Goal: Transaction & Acquisition: Obtain resource

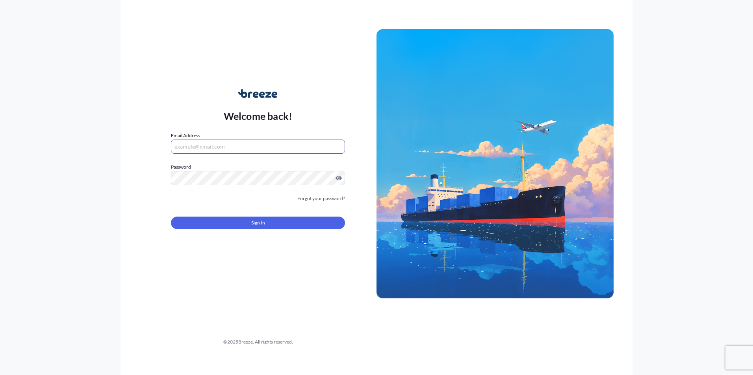
click at [215, 144] on input "Email Address" at bounding box center [258, 147] width 174 height 14
type input "[EMAIL_ADDRESS][DOMAIN_NAME]"
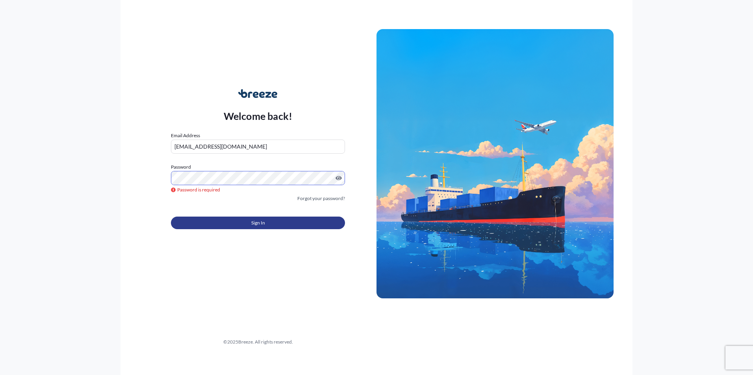
click at [275, 223] on button "Sign In" at bounding box center [258, 223] width 174 height 13
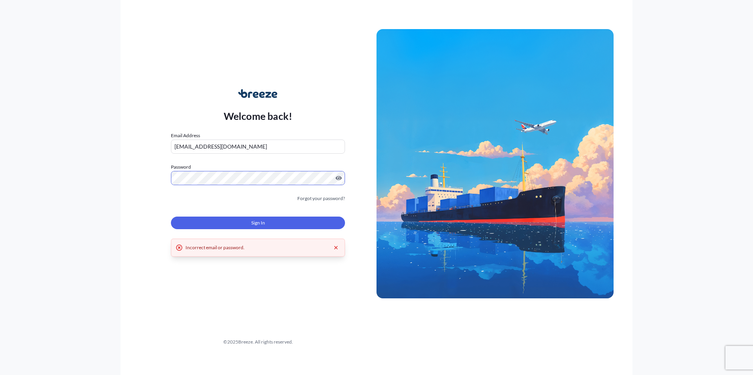
click at [96, 179] on div "Welcome back! Email Address [EMAIL_ADDRESS][DOMAIN_NAME] Password Must include:…" at bounding box center [376, 187] width 753 height 375
click at [296, 223] on button "Sign In" at bounding box center [258, 223] width 174 height 13
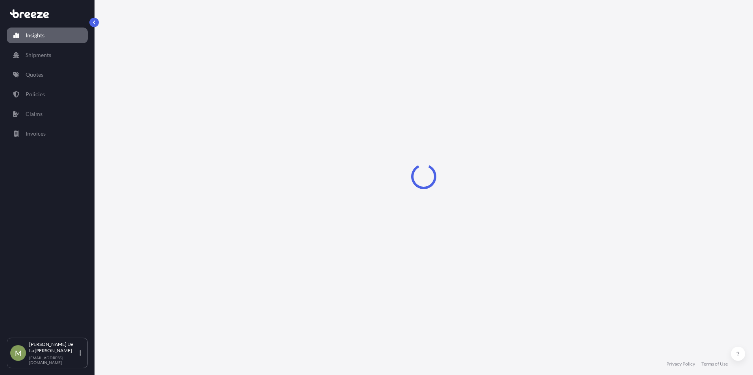
select select "2025"
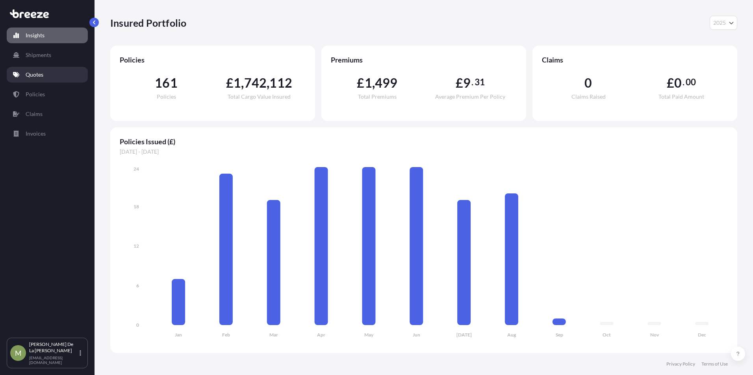
click at [47, 81] on link "Quotes" at bounding box center [47, 75] width 81 height 16
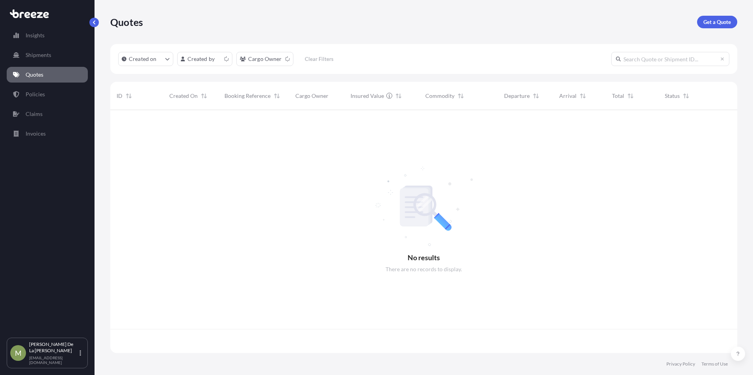
scroll to position [242, 621]
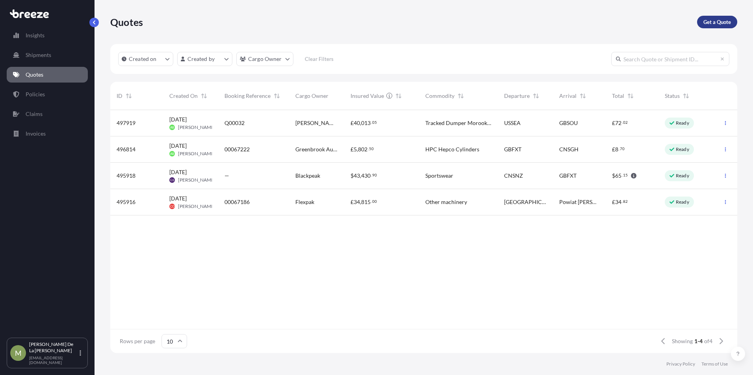
click at [726, 22] on p "Get a Quote" at bounding box center [717, 22] width 28 height 8
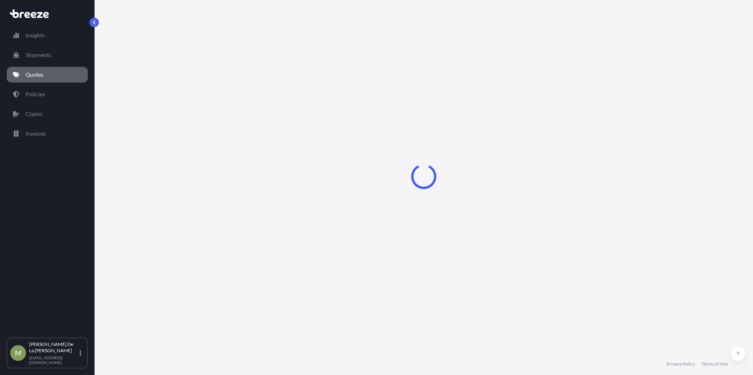
select select "Sea"
select select "1"
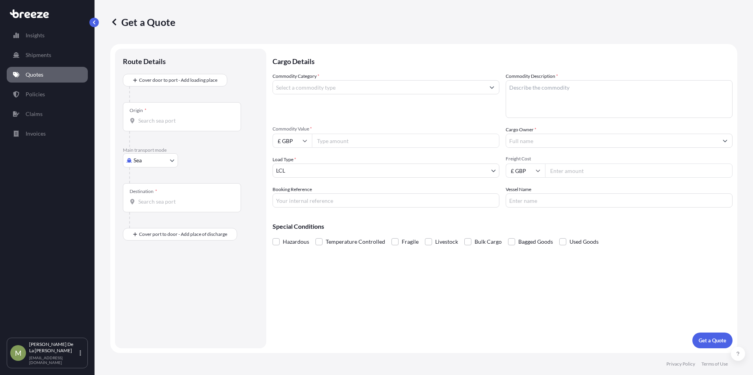
click at [151, 165] on body "Insights Shipments Quotes Policies Claims Invoices M [PERSON_NAME] La Cruz [EMA…" at bounding box center [376, 187] width 753 height 375
click at [150, 207] on span "Road" at bounding box center [144, 209] width 13 height 8
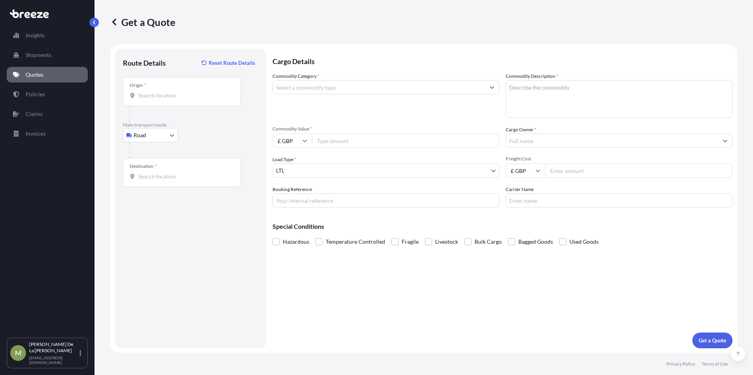
click at [178, 96] on input "Origin *" at bounding box center [184, 96] width 93 height 8
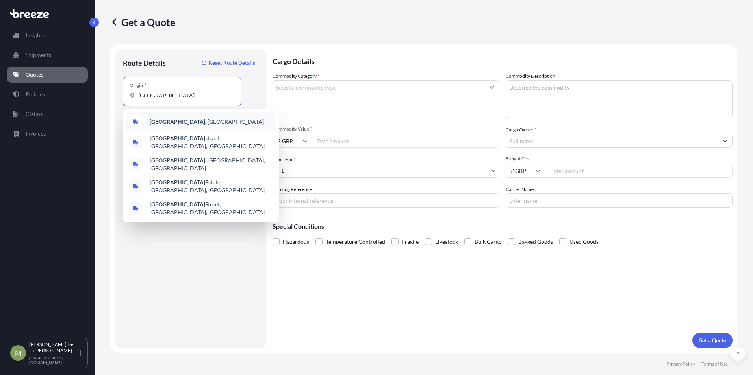
click at [211, 118] on div "[GEOGRAPHIC_DATA] , [GEOGRAPHIC_DATA]" at bounding box center [201, 122] width 150 height 19
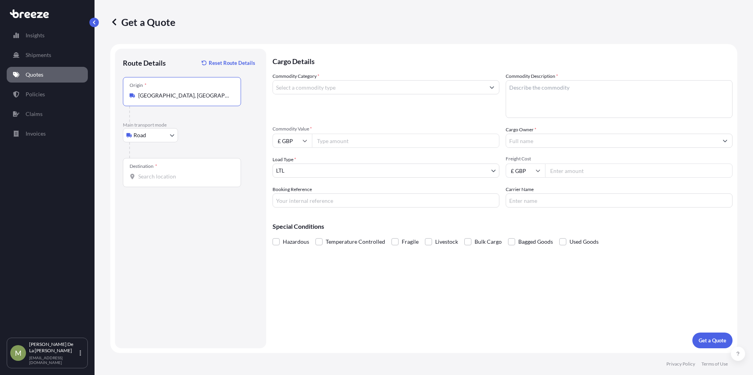
type input "[GEOGRAPHIC_DATA], [GEOGRAPHIC_DATA]"
click at [182, 176] on input "Destination *" at bounding box center [184, 177] width 93 height 8
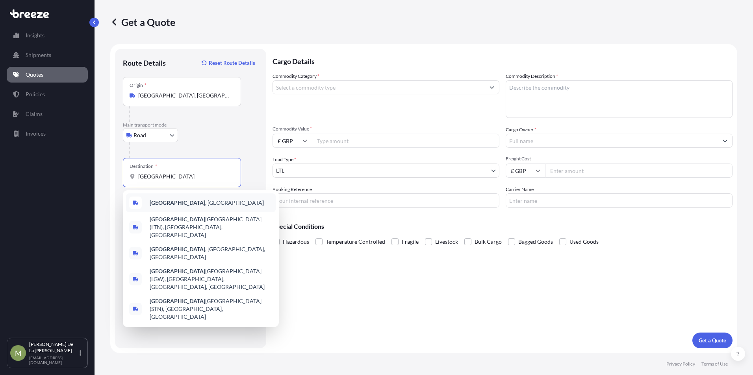
click at [192, 208] on div "[GEOGRAPHIC_DATA] , [GEOGRAPHIC_DATA]" at bounding box center [201, 203] width 150 height 19
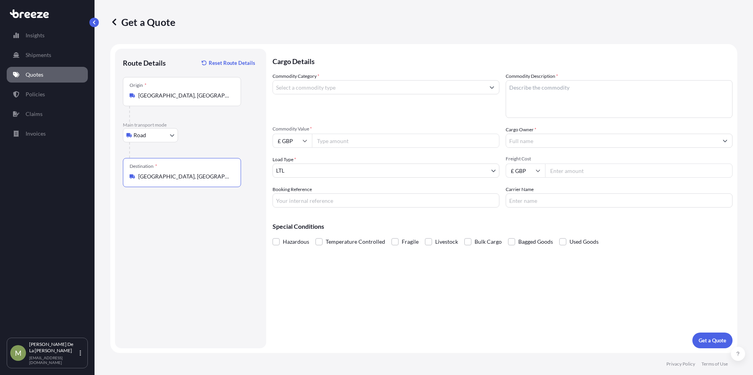
type input "[GEOGRAPHIC_DATA], [GEOGRAPHIC_DATA]"
click at [339, 85] on input "Commodity Category *" at bounding box center [379, 87] width 212 height 14
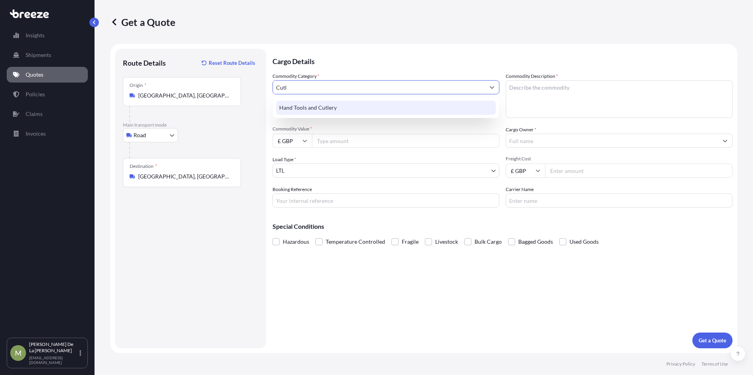
click at [326, 108] on div "Hand Tools and Cutlery" at bounding box center [386, 108] width 220 height 14
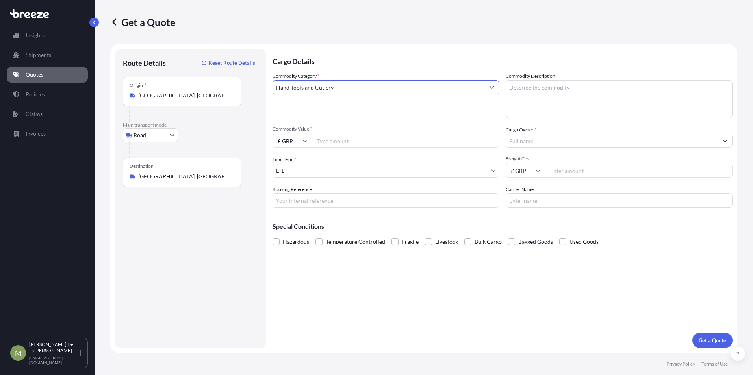
type input "Hand Tools and Cutlery"
click at [544, 91] on textarea "Commodity Description *" at bounding box center [618, 99] width 227 height 38
type textarea "Knives"
click at [299, 140] on input "£ GBP" at bounding box center [291, 141] width 39 height 14
click at [297, 163] on div "€ EUR" at bounding box center [292, 162] width 33 height 15
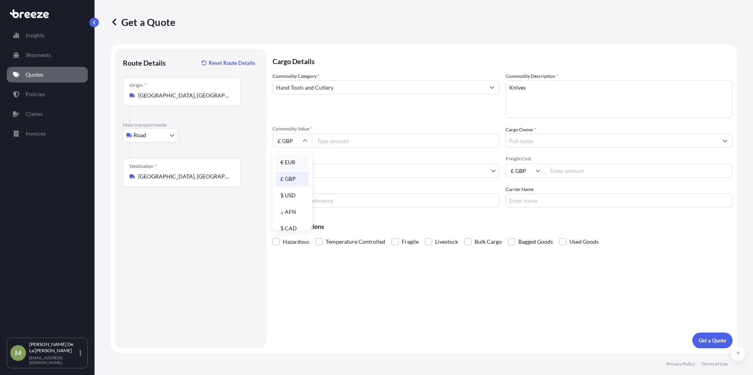
type input "€ EUR"
click at [340, 141] on input "Commodity Value *" at bounding box center [405, 141] width 187 height 14
type input "15179.75"
click at [545, 144] on input "Cargo Owner *" at bounding box center [612, 141] width 212 height 14
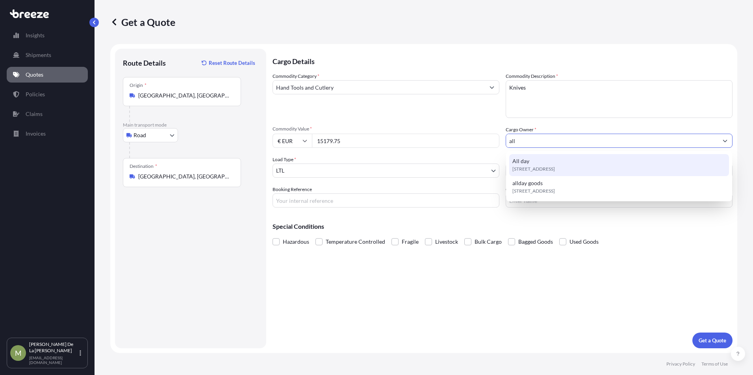
click at [551, 164] on div "[STREET_ADDRESS]" at bounding box center [619, 165] width 220 height 22
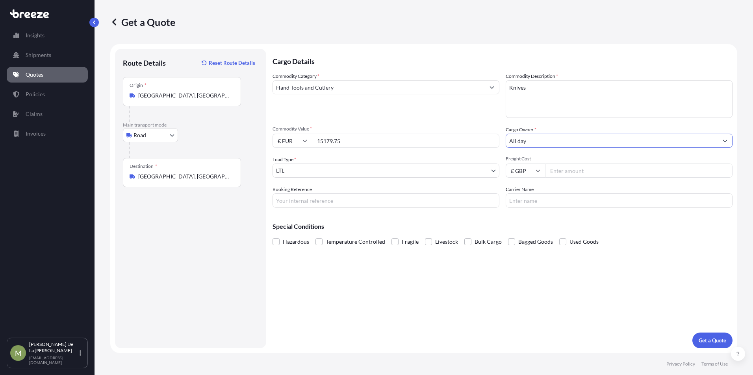
type input "All day"
click at [567, 175] on input "Freight Cost" at bounding box center [638, 171] width 187 height 14
type input "245"
click at [322, 205] on input "Booking Reference" at bounding box center [385, 201] width 227 height 14
paste input "M2500016"
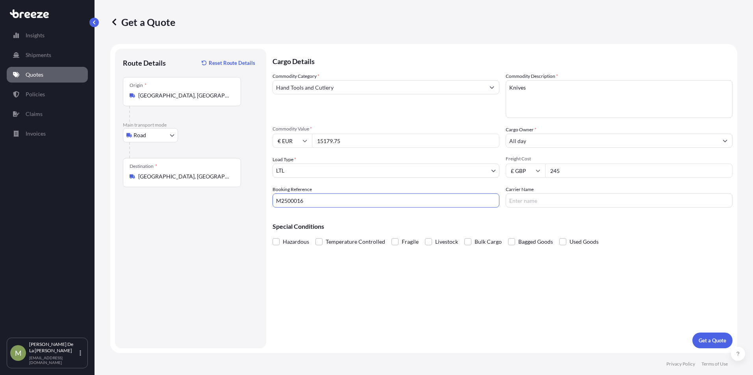
click at [277, 202] on input "M2500016" at bounding box center [385, 201] width 227 height 14
type input "IM2500016"
click at [529, 200] on input "Carrier Name" at bounding box center [618, 201] width 227 height 14
type input "NF Global"
click at [710, 339] on p "Get a Quote" at bounding box center [712, 341] width 28 height 8
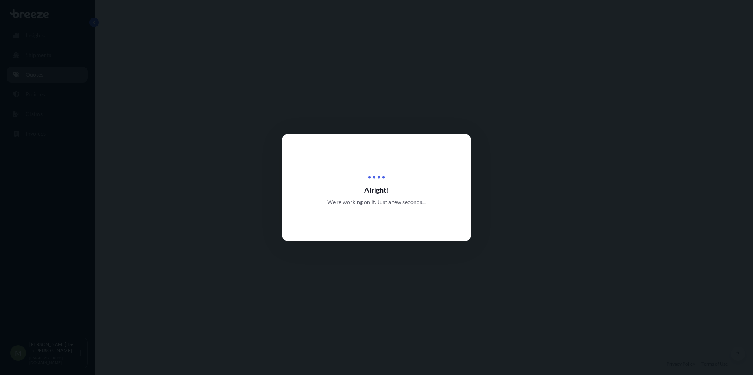
select select "Road"
select select "1"
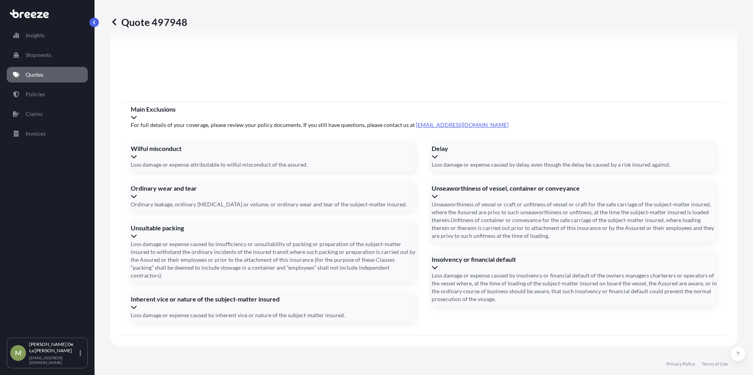
scroll to position [874, 0]
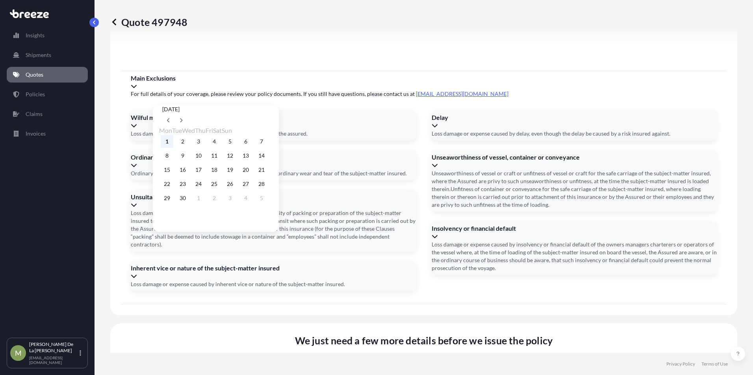
click at [163, 146] on button "1" at bounding box center [167, 141] width 13 height 13
type input "[DATE]"
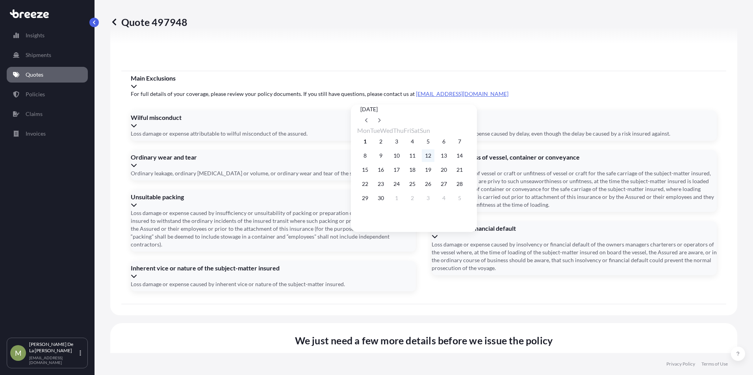
click at [434, 158] on button "12" at bounding box center [428, 156] width 13 height 13
type input "[DATE]"
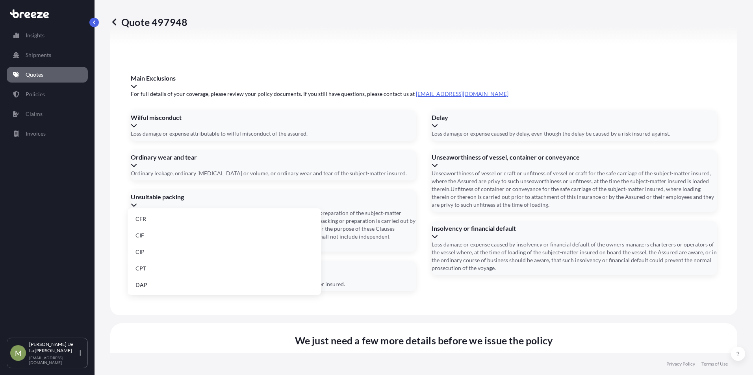
click at [206, 273] on li "FCA" at bounding box center [224, 268] width 187 height 15
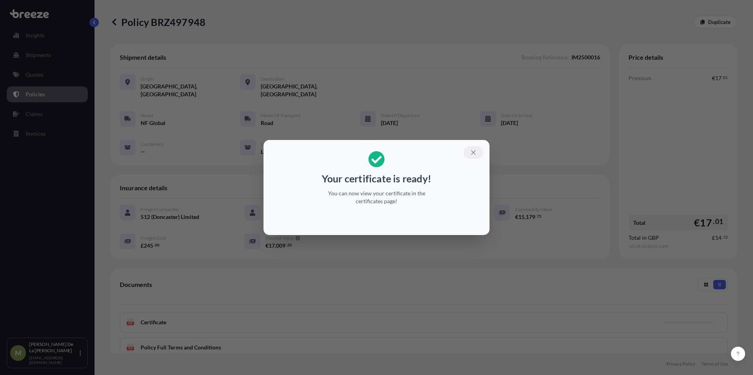
click at [477, 152] on button "button" at bounding box center [473, 152] width 20 height 13
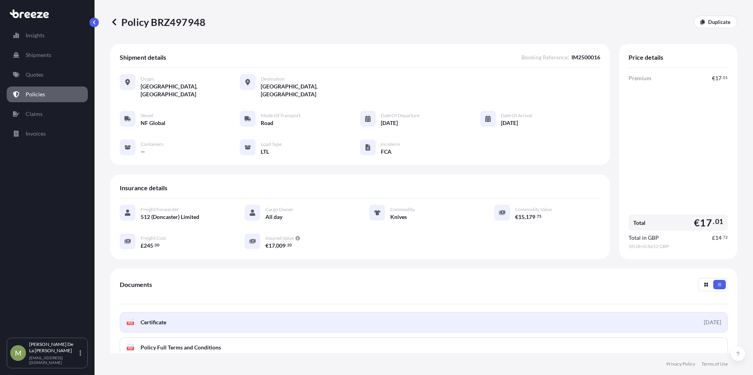
click at [150, 319] on span "Certificate" at bounding box center [154, 323] width 26 height 8
